Goal: Task Accomplishment & Management: Use online tool/utility

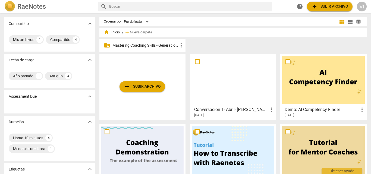
click at [168, 45] on p "Mastering Coaching Skills - Generación 31" at bounding box center [146, 46] width 66 height 6
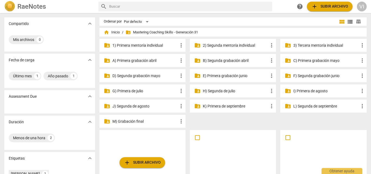
click at [137, 90] on p "G) Primera de julio" at bounding box center [146, 91] width 66 height 6
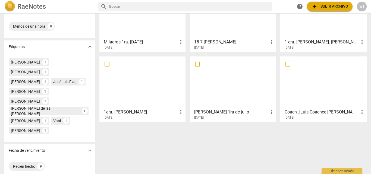
scroll to position [129, 0]
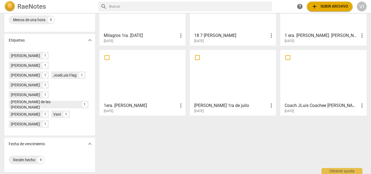
click at [146, 86] on div at bounding box center [142, 76] width 82 height 48
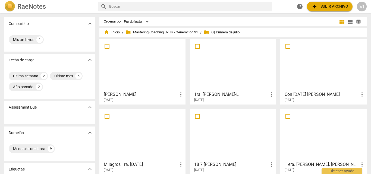
click at [187, 32] on span "folder_shared Mastering Coaching Skills - Generación 31" at bounding box center [162, 32] width 73 height 5
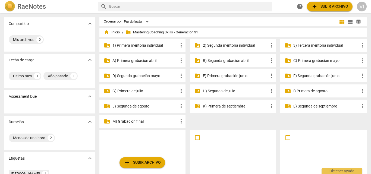
click at [311, 91] on p "I) Primera de agosto" at bounding box center [327, 91] width 66 height 6
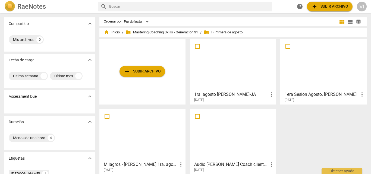
click at [327, 8] on span "add Subir archivo" at bounding box center [330, 6] width 37 height 7
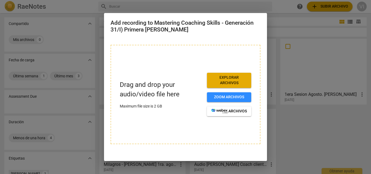
click at [228, 80] on span "Explorar archivos" at bounding box center [230, 80] width 36 height 11
click at [221, 82] on span "Explorar archivos" at bounding box center [230, 80] width 36 height 11
click at [307, 142] on div at bounding box center [185, 87] width 371 height 174
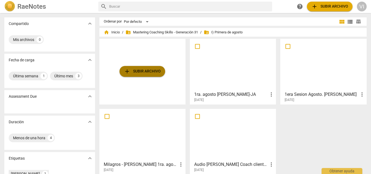
click at [145, 72] on span "add Subir archivo" at bounding box center [142, 71] width 37 height 7
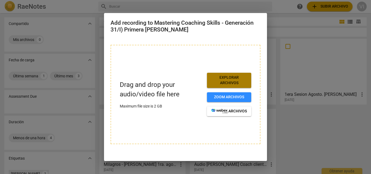
click at [227, 82] on span "Explorar archivos" at bounding box center [230, 80] width 36 height 11
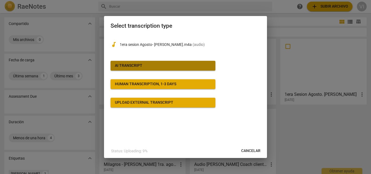
click at [149, 64] on span "AI Transcript" at bounding box center [163, 65] width 96 height 5
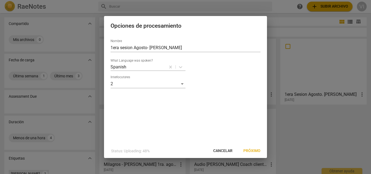
click at [253, 152] on span "Próximo" at bounding box center [252, 150] width 17 height 5
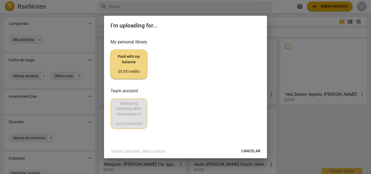
click at [124, 61] on span "Paid with my balance $5.55 credits" at bounding box center [128, 64] width 27 height 20
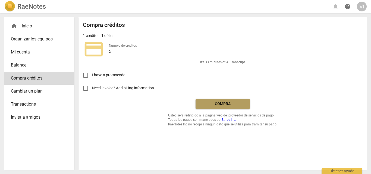
click at [232, 104] on span "Compra" at bounding box center [223, 103] width 46 height 5
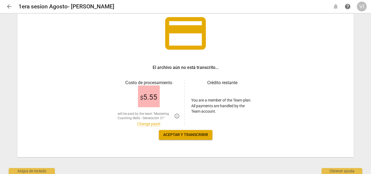
scroll to position [40, 0]
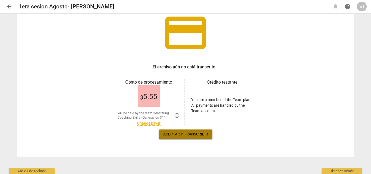
click at [192, 134] on span "Aceptar y transcribir" at bounding box center [185, 134] width 45 height 5
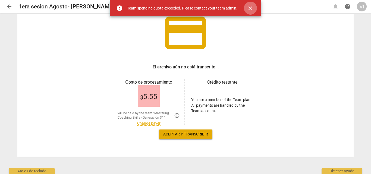
click at [251, 8] on span "close" at bounding box center [250, 8] width 7 height 7
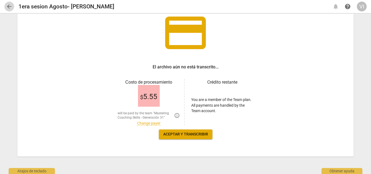
click at [8, 8] on span "arrow_back" at bounding box center [9, 6] width 7 height 7
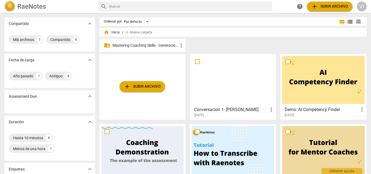
click at [133, 45] on p "Mastering Coaching Skills - Generación 31" at bounding box center [146, 46] width 66 height 6
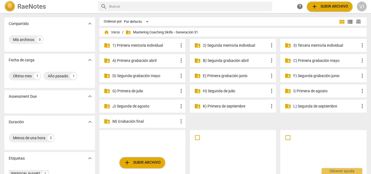
click at [306, 91] on p "I) Primera de agosto" at bounding box center [327, 91] width 66 height 6
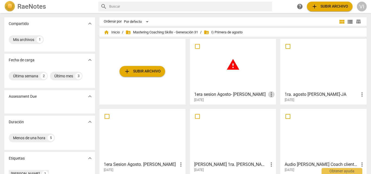
click at [270, 93] on span "more_vert" at bounding box center [271, 94] width 7 height 7
drag, startPoint x: 276, startPoint y: 109, endPoint x: 206, endPoint y: 27, distance: 107.6
click at [276, 108] on li "Borrar" at bounding box center [277, 107] width 21 height 13
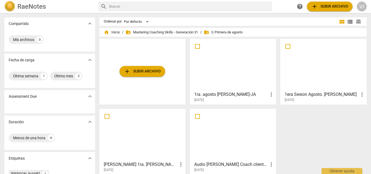
click at [133, 70] on span "add Subir archivo" at bounding box center [142, 71] width 37 height 7
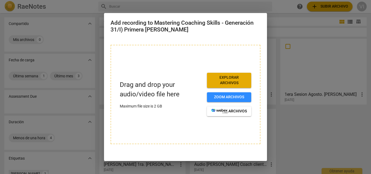
click at [223, 81] on span "Explorar archivos" at bounding box center [230, 80] width 36 height 11
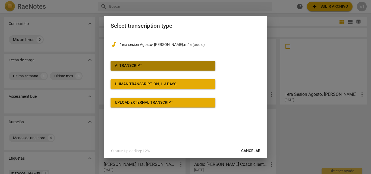
click at [162, 66] on span "AI Transcript" at bounding box center [163, 65] width 96 height 5
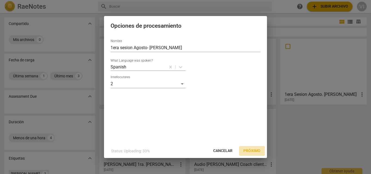
click at [253, 150] on span "Próximo" at bounding box center [252, 150] width 17 height 5
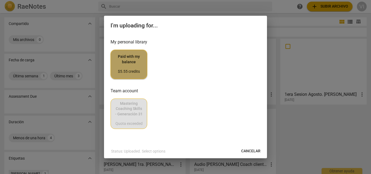
click at [133, 61] on span "Paid with my balance $5.55 credits" at bounding box center [128, 64] width 27 height 20
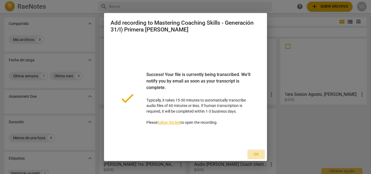
click at [253, 155] on span "Ok" at bounding box center [256, 154] width 9 height 5
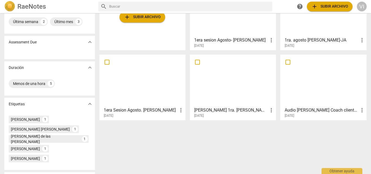
scroll to position [27, 0]
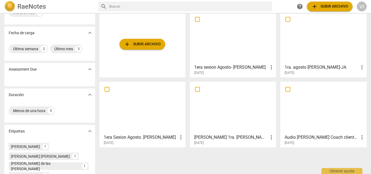
click at [314, 42] on div at bounding box center [323, 38] width 82 height 48
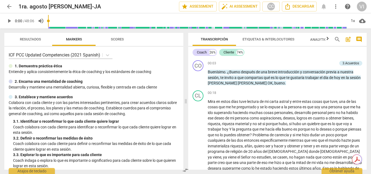
click at [8, 6] on span "arrow_back" at bounding box center [9, 6] width 7 height 7
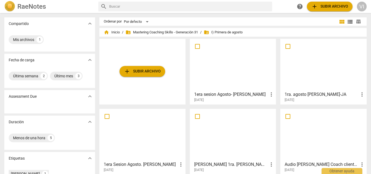
click at [237, 97] on h3 "1era sesion Agosto- [PERSON_NAME]" at bounding box center [231, 94] width 74 height 7
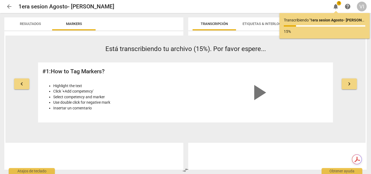
click at [11, 7] on span "arrow_back" at bounding box center [9, 6] width 7 height 7
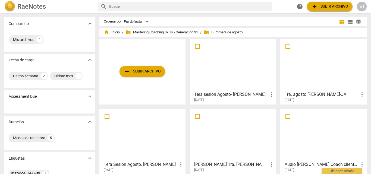
click at [243, 95] on h3 "1era sesion Agosto- [PERSON_NAME]" at bounding box center [231, 94] width 74 height 7
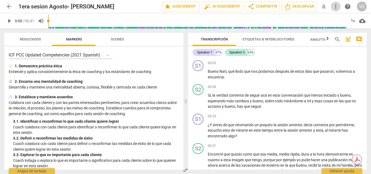
click at [335, 7] on span "more_vert" at bounding box center [336, 6] width 7 height 7
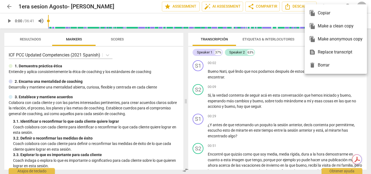
click at [324, 64] on div "delete Borrar" at bounding box center [336, 65] width 54 height 13
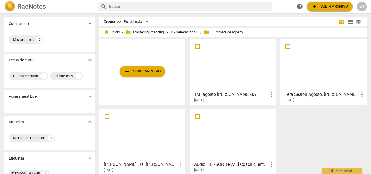
click at [334, 94] on h3 "1era Sesion Agosto. [PERSON_NAME]" at bounding box center [322, 94] width 74 height 7
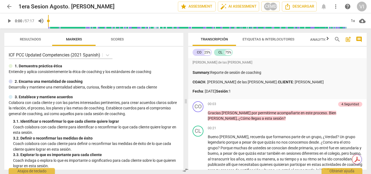
click at [9, 7] on span "arrow_back" at bounding box center [9, 6] width 7 height 7
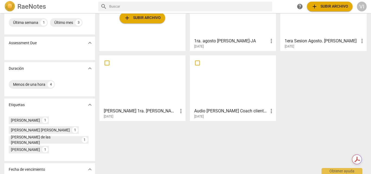
scroll to position [54, 0]
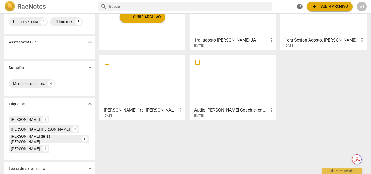
click at [230, 111] on h3 "Audio [PERSON_NAME] Coach cliente externo [PERSON_NAME]" at bounding box center [231, 110] width 74 height 7
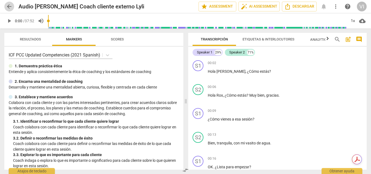
click at [11, 7] on span "arrow_back" at bounding box center [9, 6] width 7 height 7
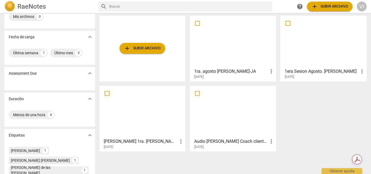
scroll to position [54, 0]
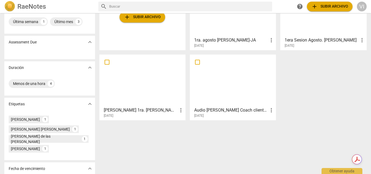
click at [136, 110] on h3 "Milagros - [PERSON_NAME] 1ra. agosto" at bounding box center [141, 110] width 74 height 7
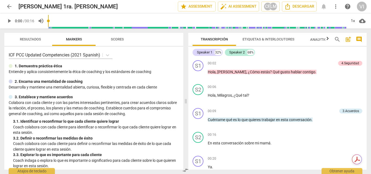
click at [12, 7] on span "arrow_back" at bounding box center [9, 6] width 7 height 7
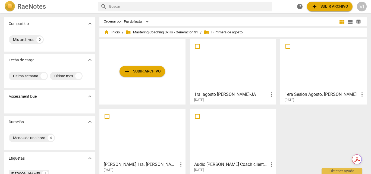
click at [233, 94] on h3 "1ra. agosto [PERSON_NAME]-JA" at bounding box center [231, 94] width 74 height 7
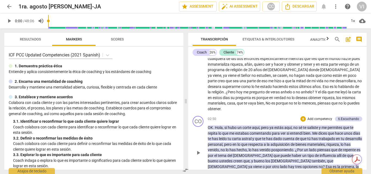
scroll to position [82, 0]
